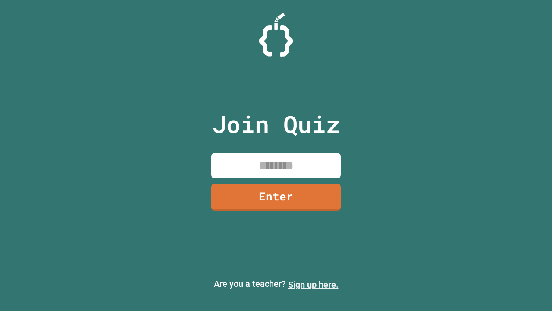
click at [313, 284] on link "Sign up here." at bounding box center [313, 284] width 50 height 10
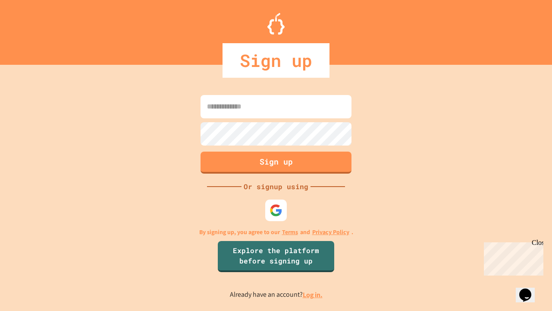
click at [313, 294] on link "Log in." at bounding box center [313, 294] width 20 height 9
